Goal: Task Accomplishment & Management: Manage account settings

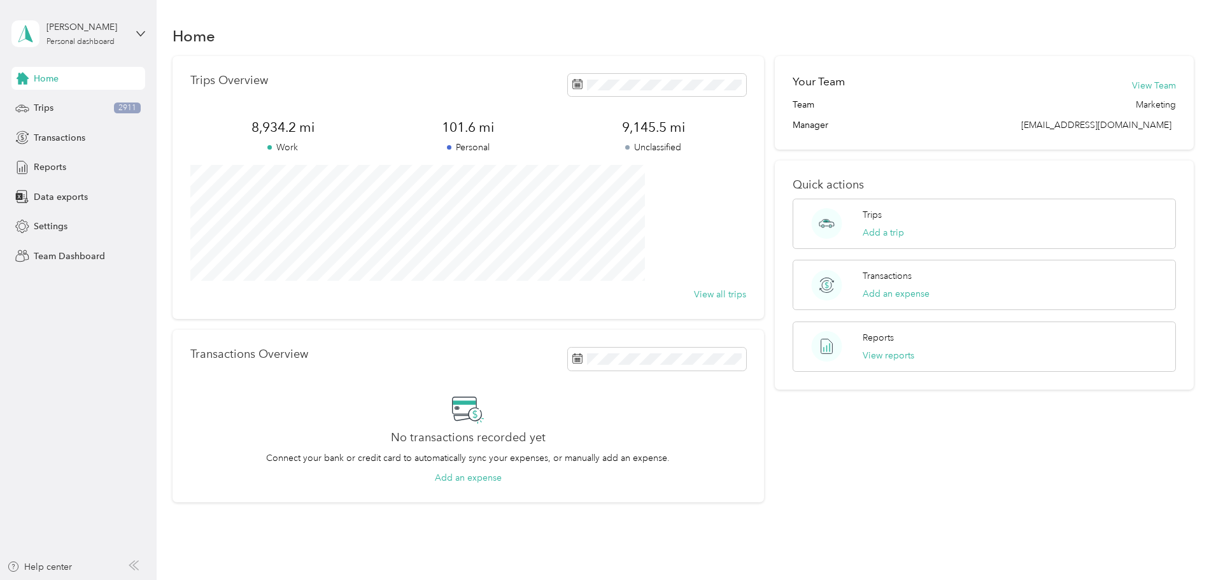
click at [218, 125] on div "Trips Overview 8,934.2 mi Work 101.6 mi Personal 9,145.5 mi Unclassified View a…" at bounding box center [684, 279] width 1022 height 447
click at [79, 31] on div "[PERSON_NAME]" at bounding box center [86, 26] width 80 height 13
click at [92, 110] on div "Team dashboard" at bounding box center [145, 105] width 250 height 22
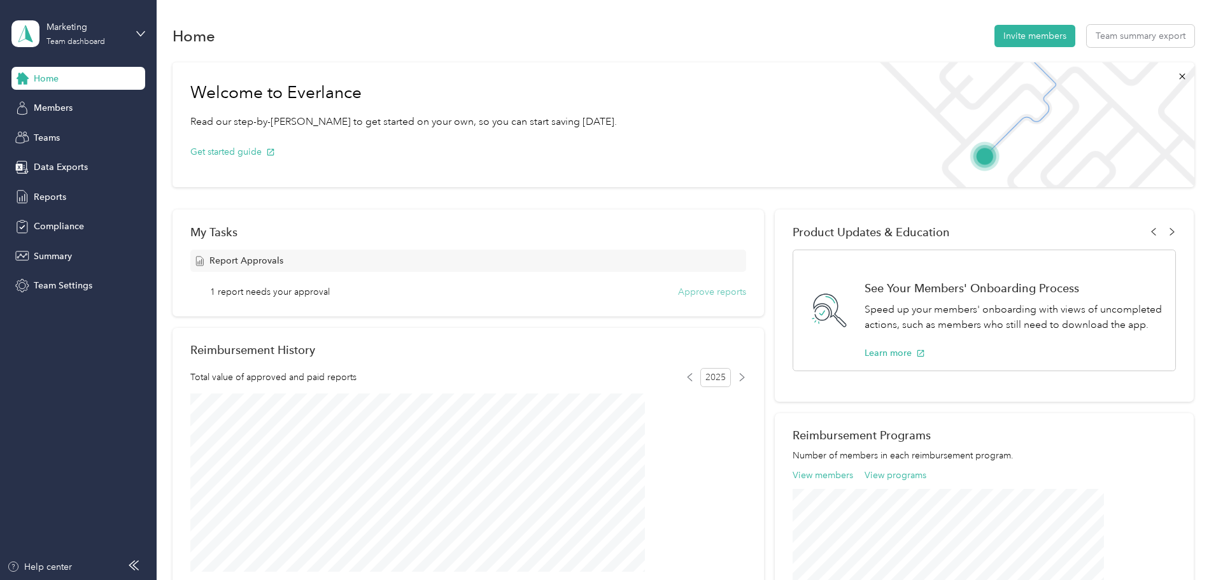
click at [690, 295] on button "Approve reports" at bounding box center [712, 291] width 68 height 13
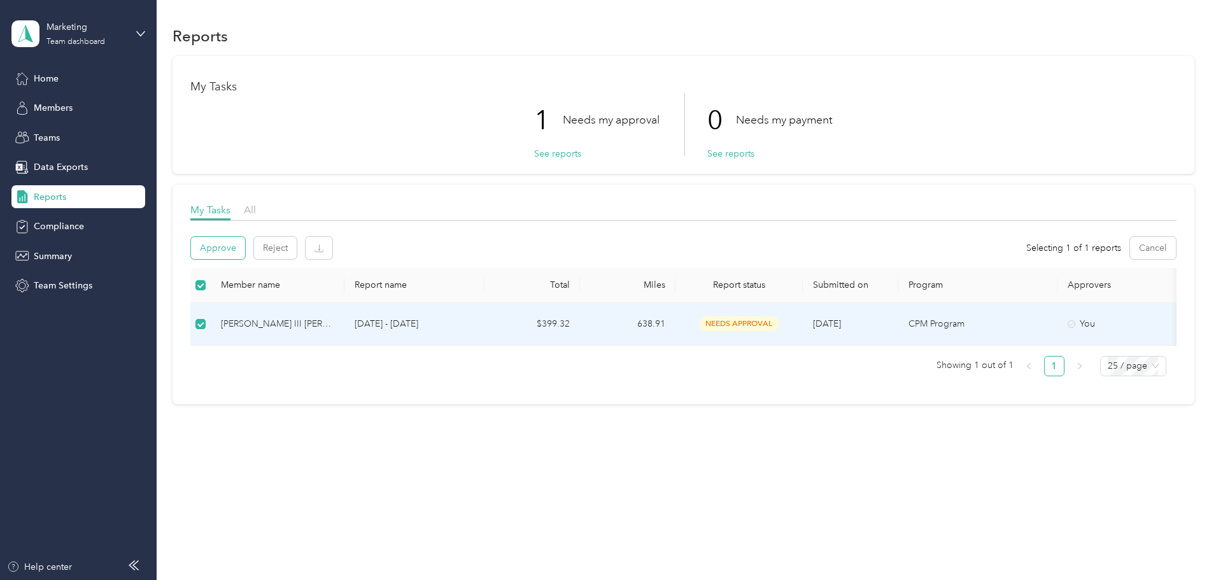
click at [245, 246] on button "Approve" at bounding box center [218, 248] width 54 height 22
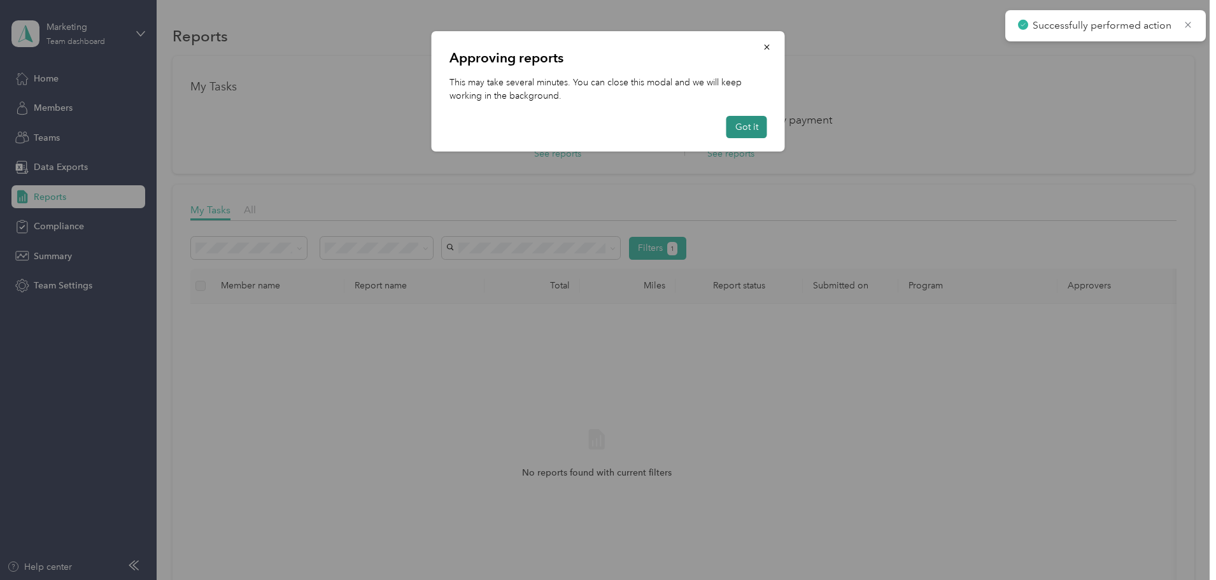
click at [734, 136] on button "Got it" at bounding box center [747, 127] width 41 height 22
